Goal: Information Seeking & Learning: Learn about a topic

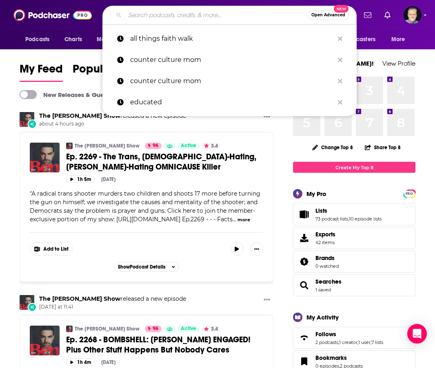
click at [204, 15] on input "Search podcasts, credits, & more..." at bounding box center [216, 15] width 183 height 13
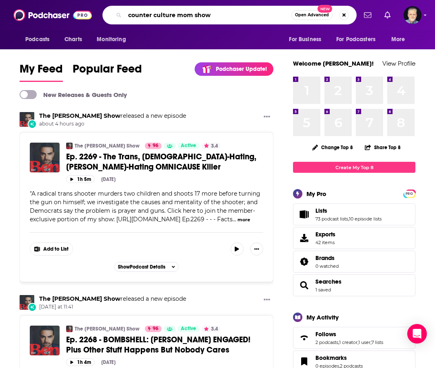
type input "counter culture mom show"
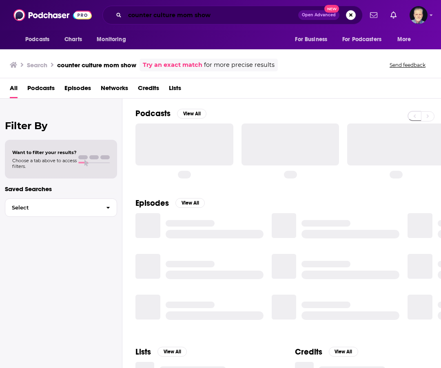
click at [198, 13] on input "counter culture mom show" at bounding box center [211, 15] width 173 height 13
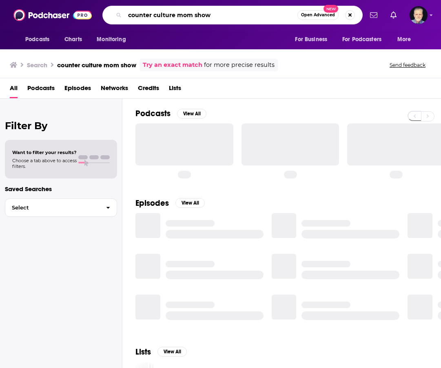
click at [197, 14] on input "counter culture mom show" at bounding box center [211, 15] width 173 height 13
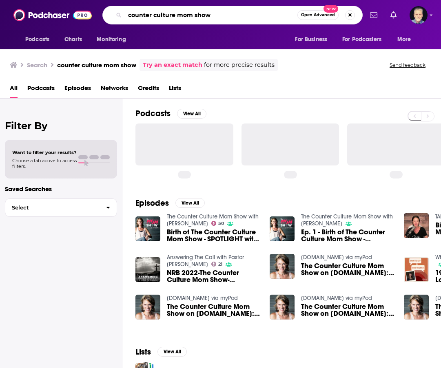
click at [203, 11] on input "counter culture mom show" at bounding box center [211, 15] width 173 height 13
click at [212, 16] on input "counter culture mom show" at bounding box center [211, 15] width 173 height 13
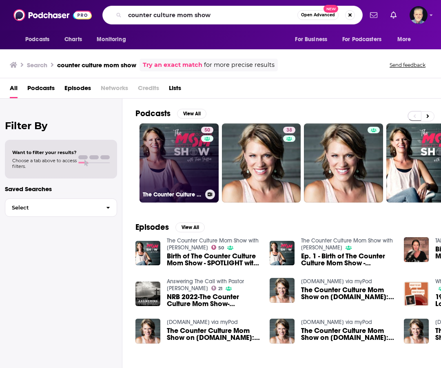
click at [187, 173] on link "50 The Counter Culture Mom Show with Tina Griffin" at bounding box center [179, 163] width 79 height 79
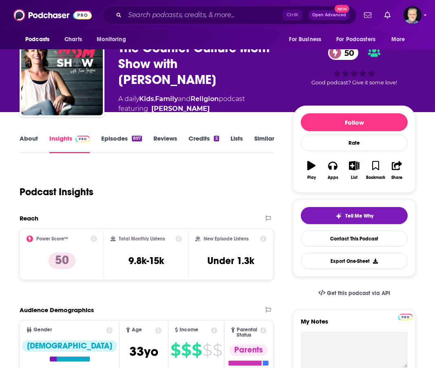
scroll to position [41, 0]
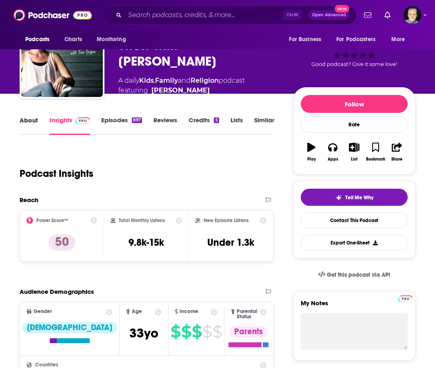
click at [38, 120] on div "About" at bounding box center [35, 125] width 30 height 19
click at [33, 121] on link "About" at bounding box center [29, 125] width 18 height 19
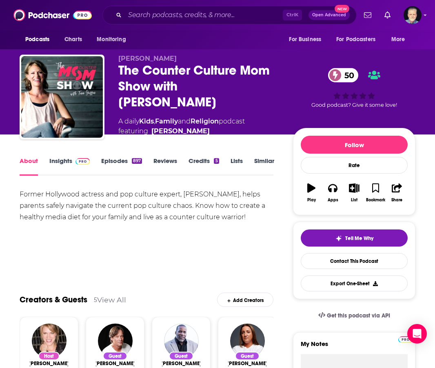
click at [111, 160] on link "Episodes 897" at bounding box center [121, 166] width 41 height 19
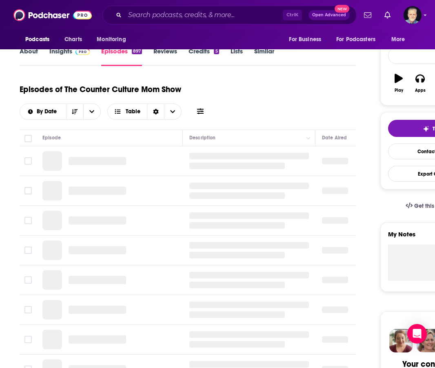
scroll to position [122, 0]
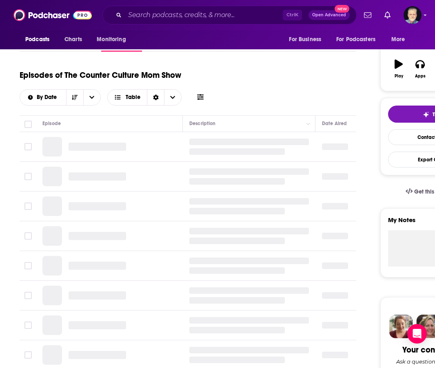
click at [269, 85] on div "Episodes of The Counter Culture Mom Show By Date Table" at bounding box center [188, 85] width 337 height 41
